Goal: Navigation & Orientation: Find specific page/section

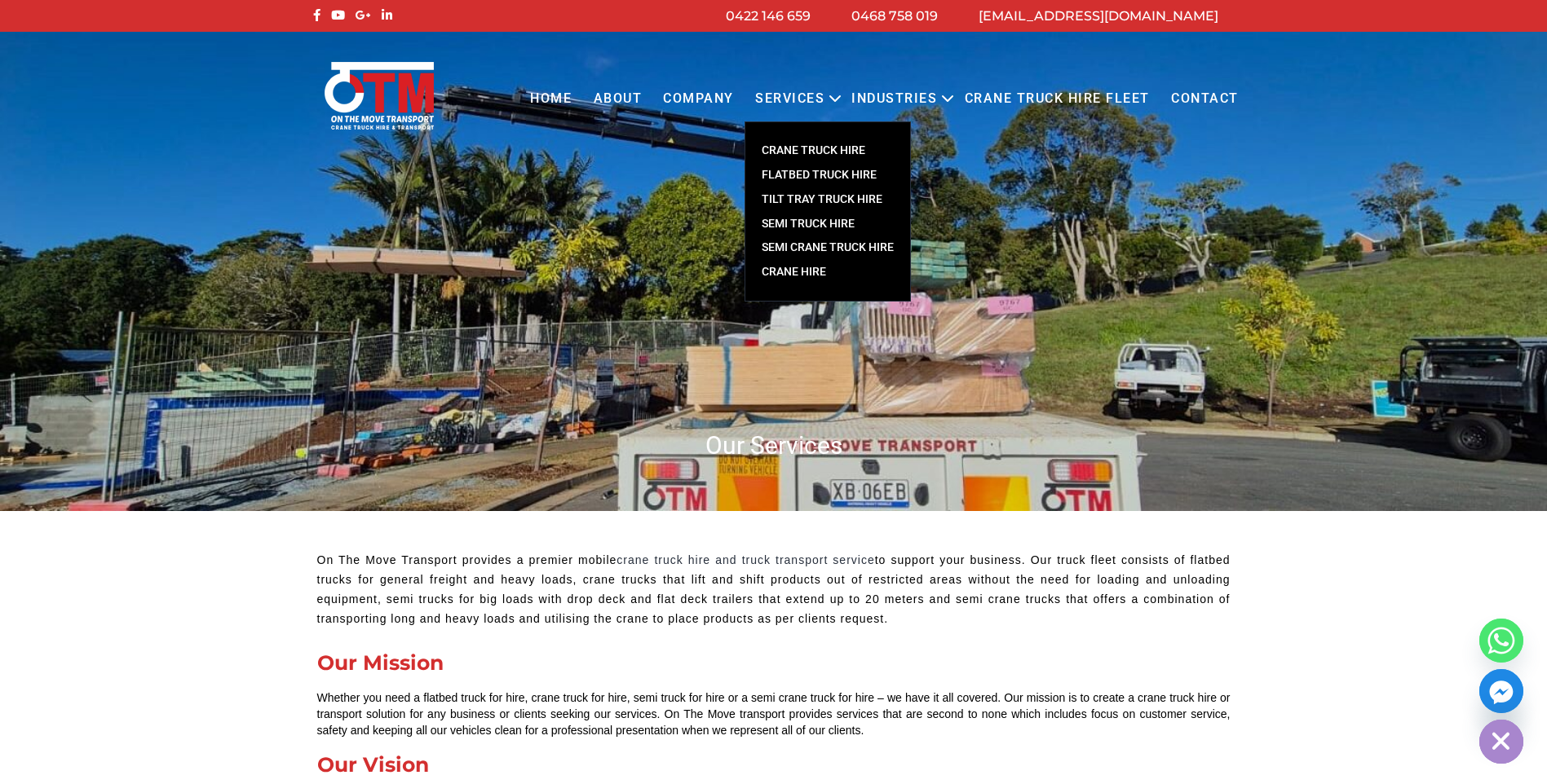
click at [821, 145] on link "CRANE TRUCK HIRE" at bounding box center [827, 150] width 165 height 24
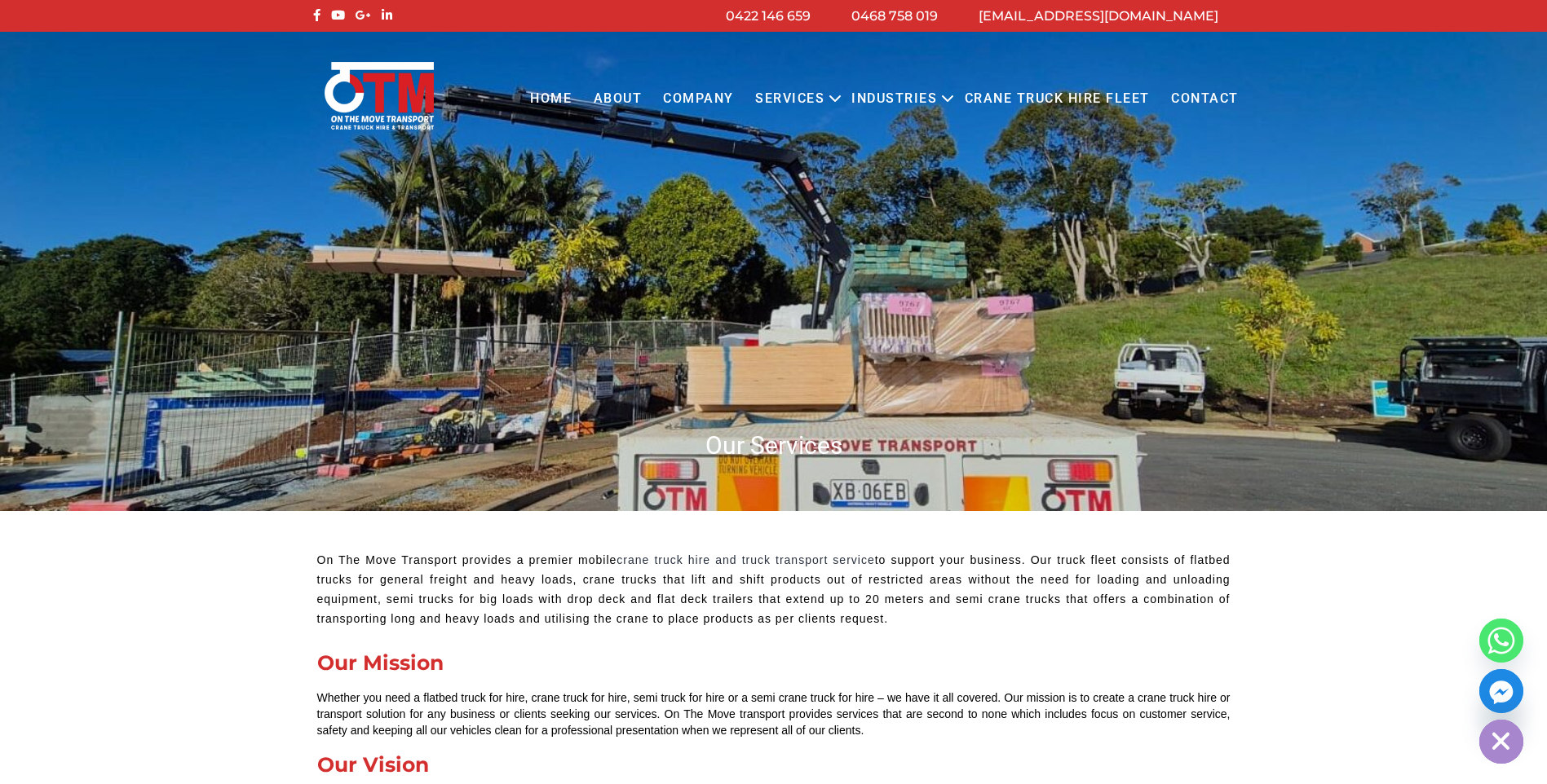
click at [1006, 102] on link "Crane Truck Hire Fleet" at bounding box center [1056, 99] width 206 height 45
